Goal: Transaction & Acquisition: Obtain resource

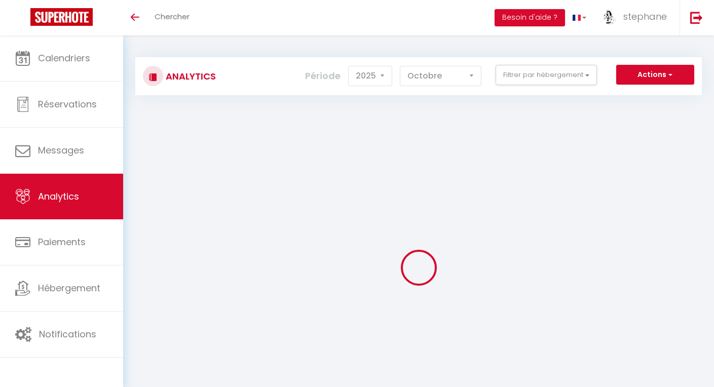
select select "2025"
select select "10"
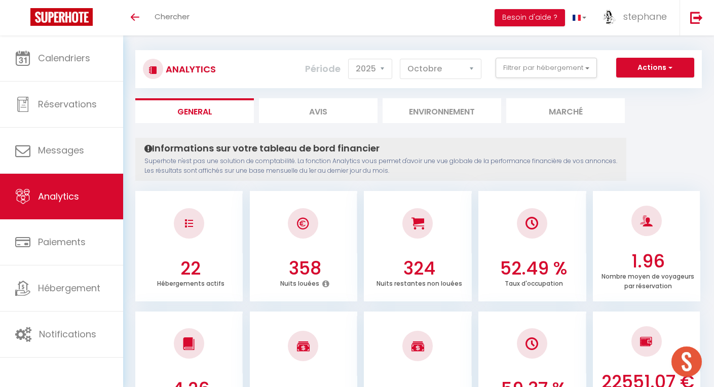
click at [420, 20] on div "Toggle menubar Chercher BUTTON Besoin d'aide ? stephane Paramètres Équipe" at bounding box center [390, 17] width 633 height 35
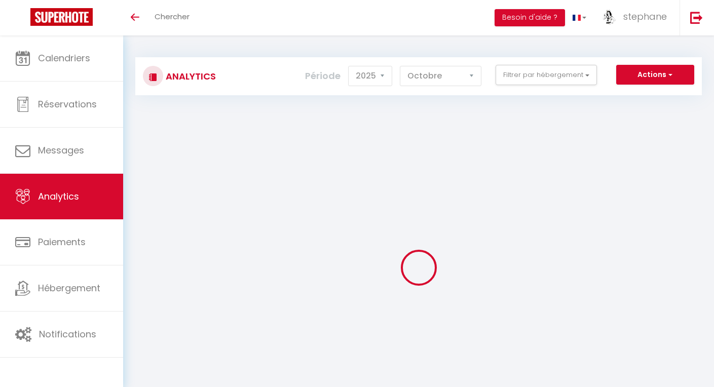
select select "2025"
select select "10"
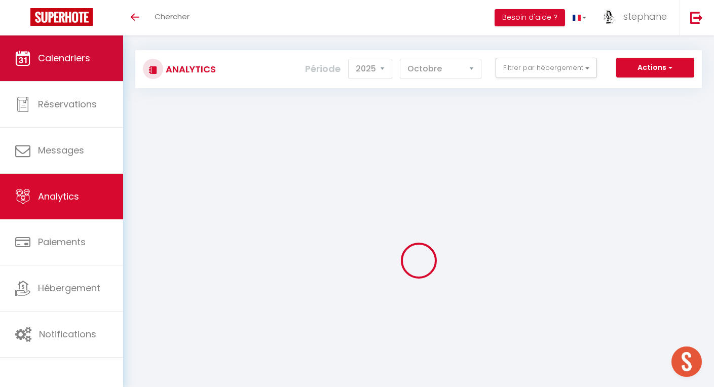
click at [82, 56] on span "Calendriers" at bounding box center [64, 58] width 52 height 13
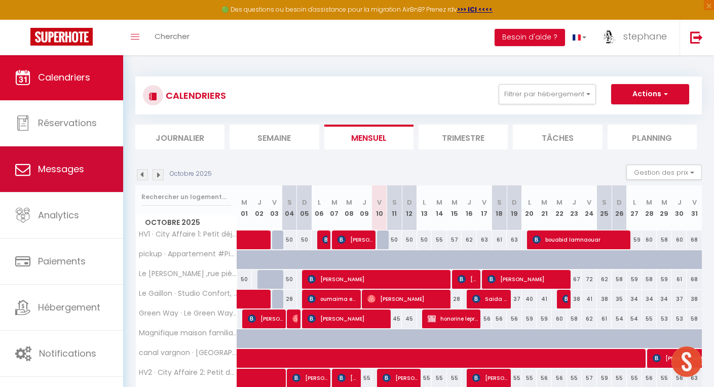
click at [77, 166] on span "Messages" at bounding box center [61, 169] width 46 height 13
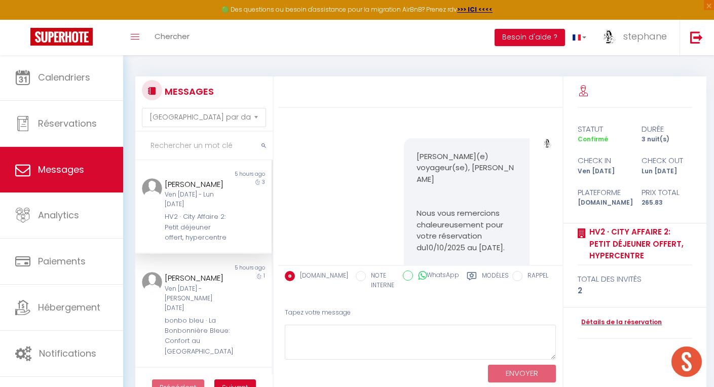
scroll to position [2986, 0]
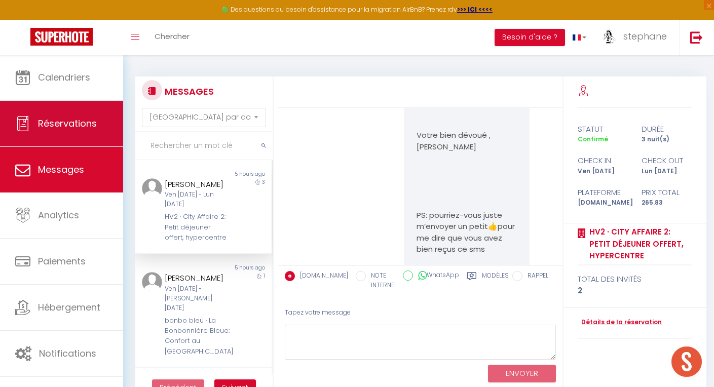
click at [87, 128] on span "Réservations" at bounding box center [67, 123] width 59 height 13
select select "not_cancelled"
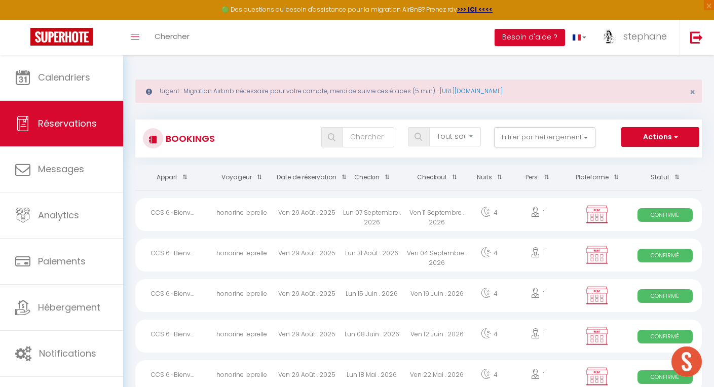
click at [639, 135] on button "Actions" at bounding box center [661, 137] width 78 height 20
click at [639, 172] on link "Exporter les réservations" at bounding box center [645, 172] width 109 height 13
type input "[EMAIL_ADDRESS][DOMAIN_NAME]"
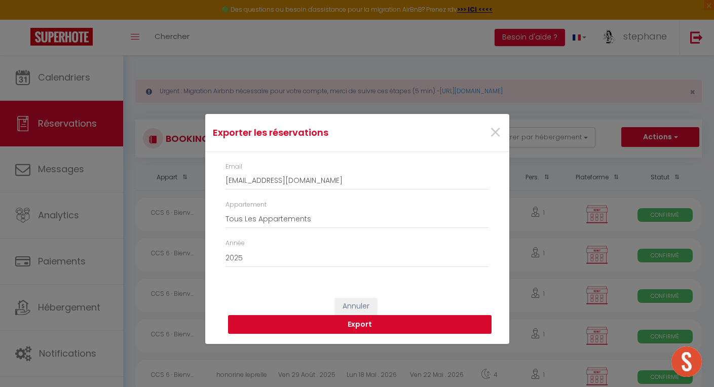
click at [356, 323] on button "Export" at bounding box center [360, 324] width 264 height 19
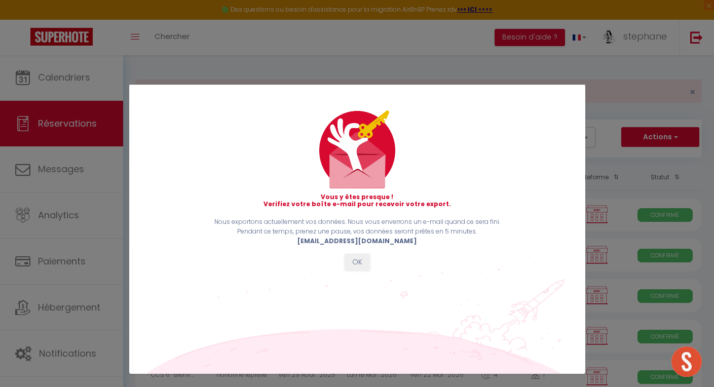
click at [366, 259] on button "OK" at bounding box center [357, 262] width 25 height 17
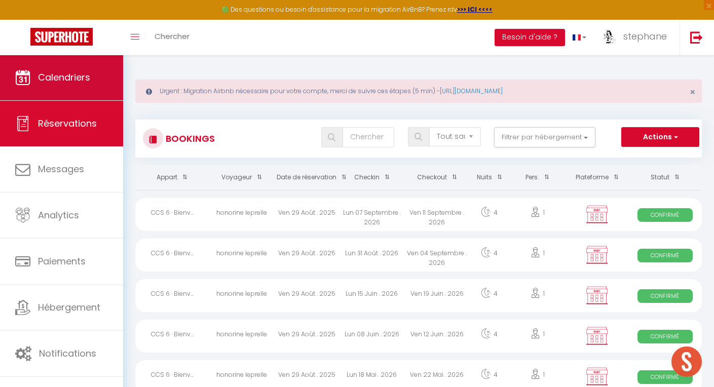
click at [71, 79] on span "Calendriers" at bounding box center [64, 77] width 52 height 13
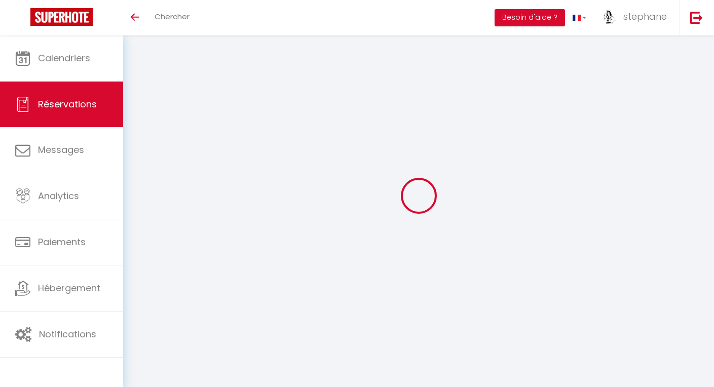
select select "not_cancelled"
